Goal: Task Accomplishment & Management: Complete application form

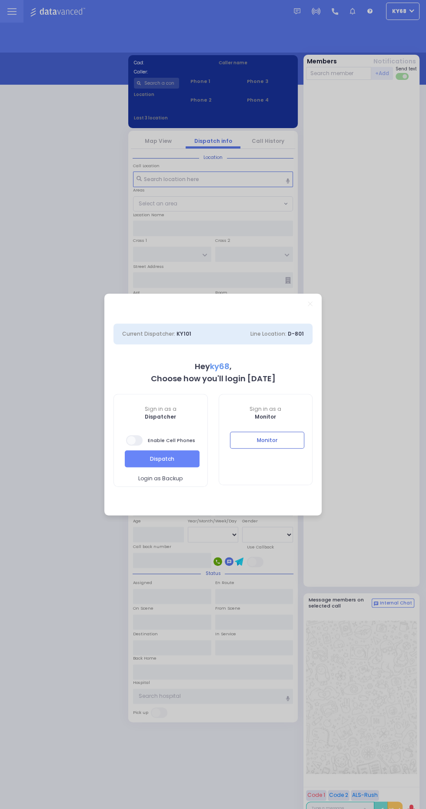
select select "12"
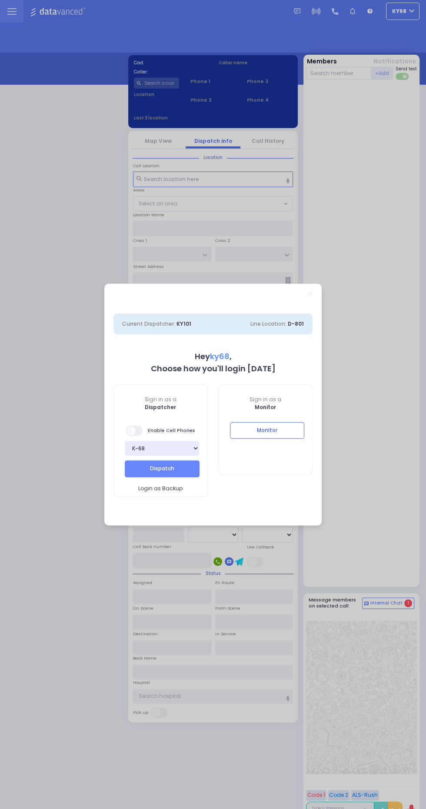
click at [308, 441] on div "Monitor" at bounding box center [265, 437] width 93 height 30
click at [297, 432] on button "Monitor" at bounding box center [267, 430] width 75 height 17
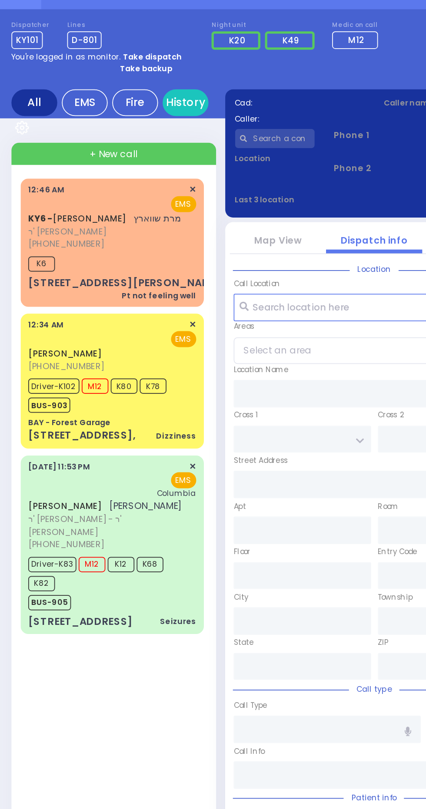
click at [32, 222] on span "[PHONE_NUMBER]" at bounding box center [37, 225] width 43 height 7
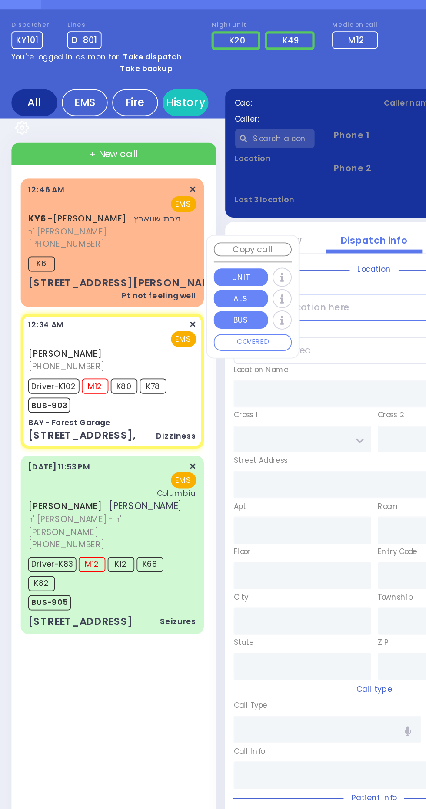
select select
type input "Dizziness"
radio input "true"
type input "[DEMOGRAPHIC_DATA]"
type input "[PERSON_NAME]"
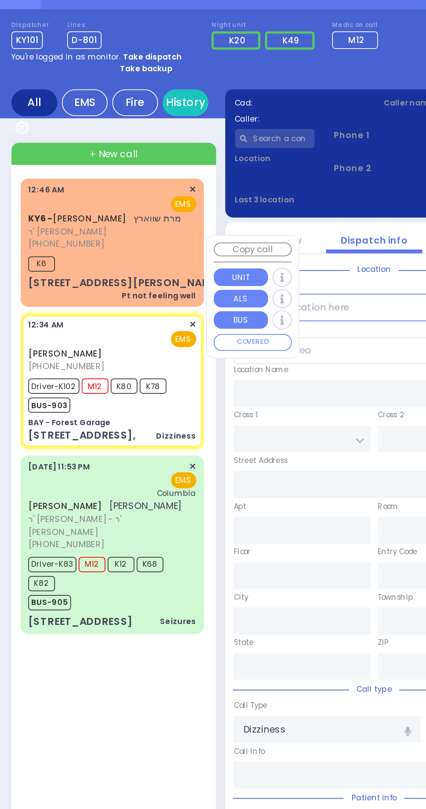
type input "44"
select select "Year"
select select "[DEMOGRAPHIC_DATA]"
type input "00:34"
type input "00:35"
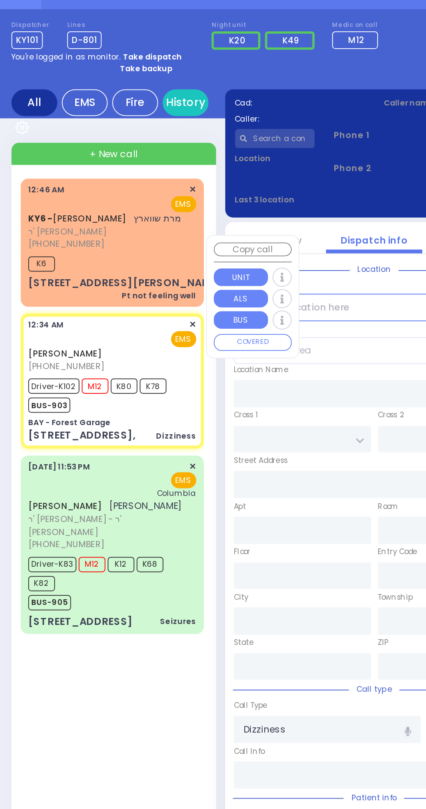
type input "00:35"
type input "01:03"
type input "[US_STATE][GEOGRAPHIC_DATA]- [GEOGRAPHIC_DATA] [STREET_ADDRESS][US_STATE]"
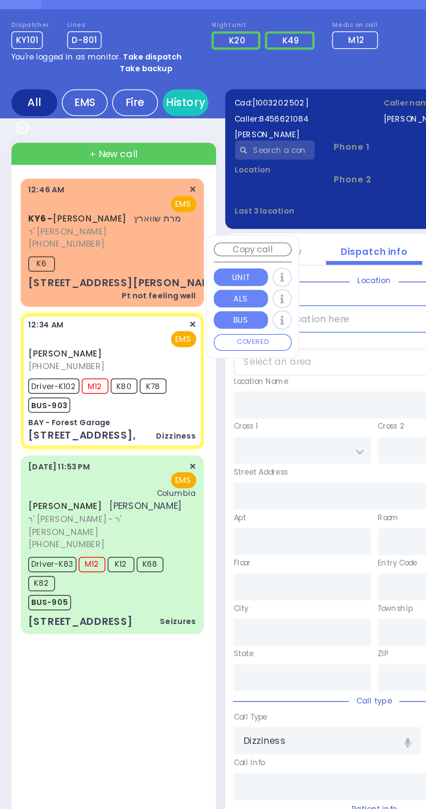
type input "BAY - Forest Garage"
type input "SANZ COURT"
type input "HAYES COURT"
type input "[STREET_ADDRESS],"
type input "Monroe"
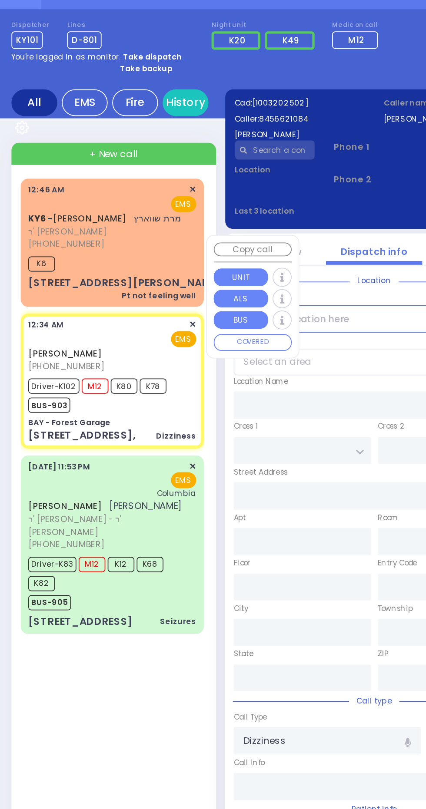
type input "[US_STATE]"
type input "10950"
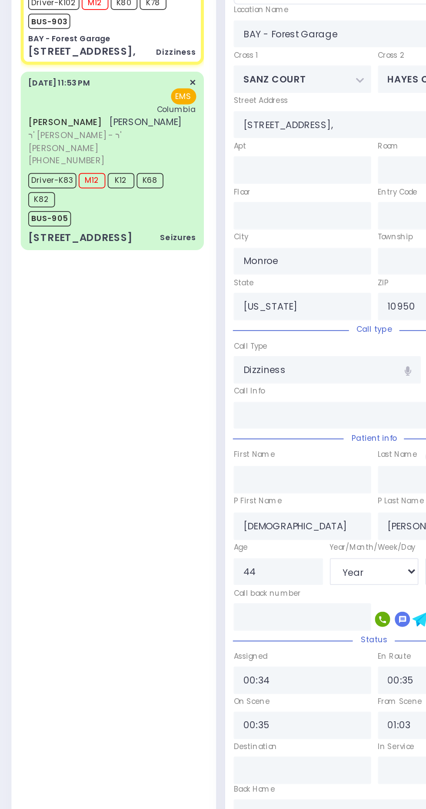
select select "SECTION 2"
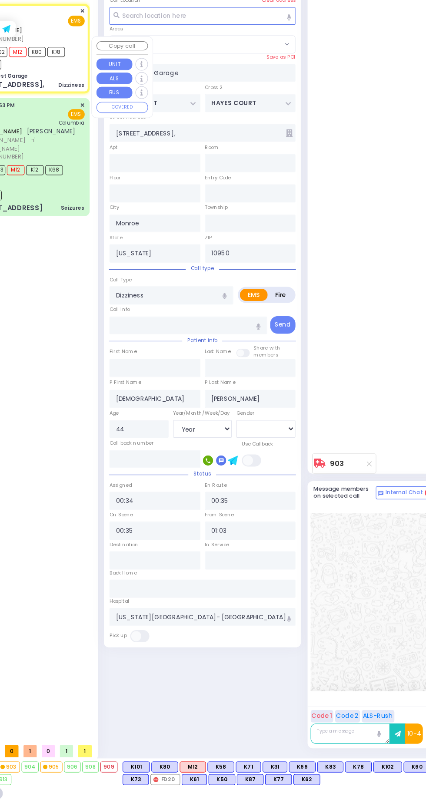
scroll to position [73, 0]
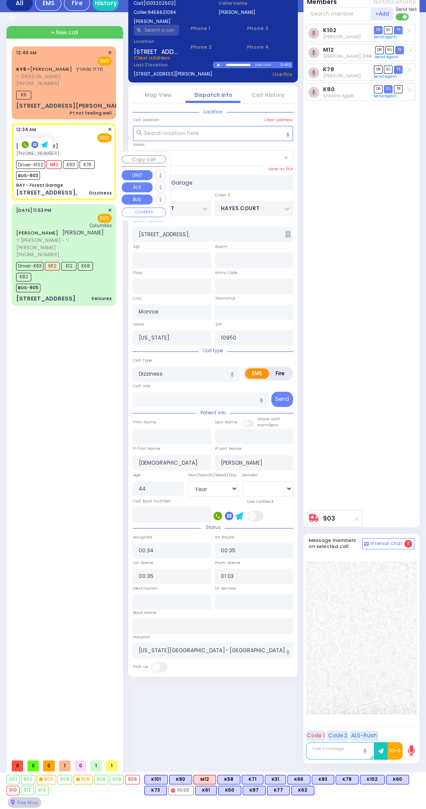
click at [402, 274] on div "K102 [PERSON_NAME] DR SO TR Sending text DR" at bounding box center [362, 265] width 113 height 482
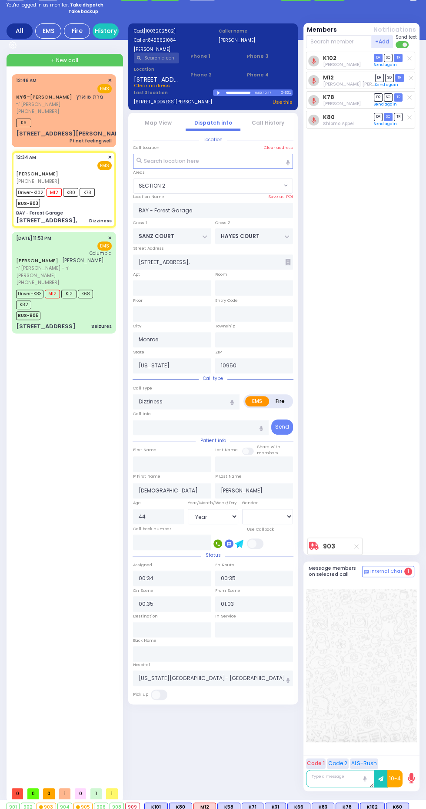
scroll to position [0, 0]
